Goal: Download file/media

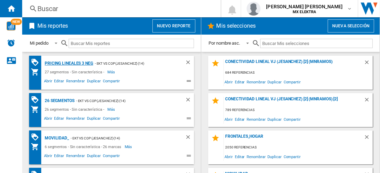
click at [68, 63] on div "Pricing lineales 3 neg" at bounding box center [68, 63] width 50 height 9
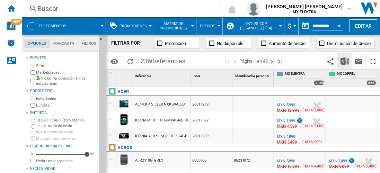
click at [345, 61] on img "Descargar en Excel" at bounding box center [345, 61] width 8 height 8
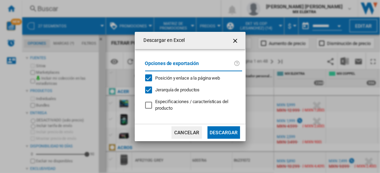
click at [223, 132] on button "Descargar" at bounding box center [224, 132] width 32 height 12
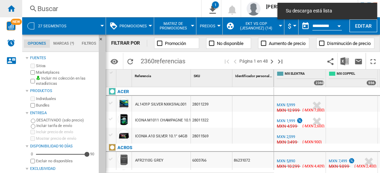
click at [11, 8] on ng-md-icon "Inicio" at bounding box center [11, 8] width 8 height 8
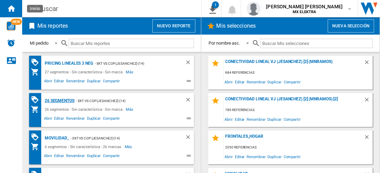
click at [60, 100] on div "26 segmentos" at bounding box center [59, 101] width 32 height 9
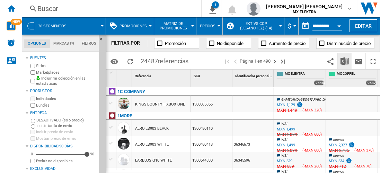
click at [345, 61] on img "Descargar en Excel" at bounding box center [345, 61] width 8 height 8
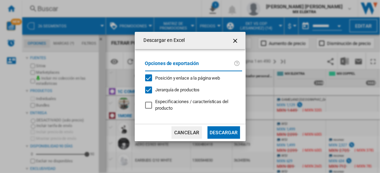
click at [223, 132] on button "Descargar" at bounding box center [224, 132] width 32 height 12
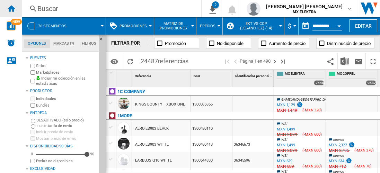
click at [11, 8] on ng-md-icon "Inicio" at bounding box center [11, 8] width 8 height 8
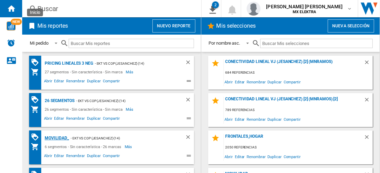
click at [55, 138] on div "MOVILIDAD_" at bounding box center [56, 138] width 26 height 9
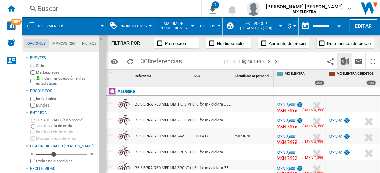
click at [345, 61] on img "Descargar en Excel" at bounding box center [345, 61] width 8 height 8
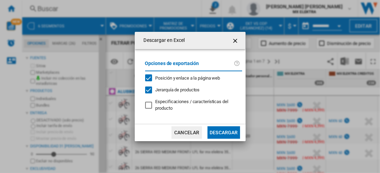
click at [223, 132] on button "Descargar" at bounding box center [224, 132] width 32 height 12
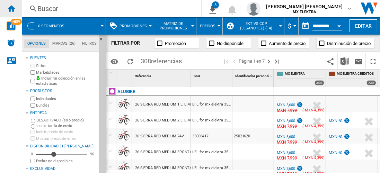
click at [11, 8] on ng-md-icon "Inicio" at bounding box center [11, 8] width 8 height 8
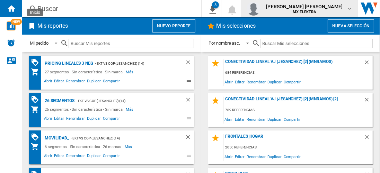
click at [311, 8] on span "juan carlos romero marta" at bounding box center [304, 6] width 77 height 7
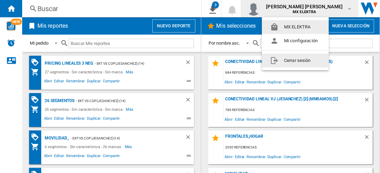
click at [297, 60] on button "Cerrar sesión" at bounding box center [295, 61] width 67 height 14
